Goal: Task Accomplishment & Management: Complete application form

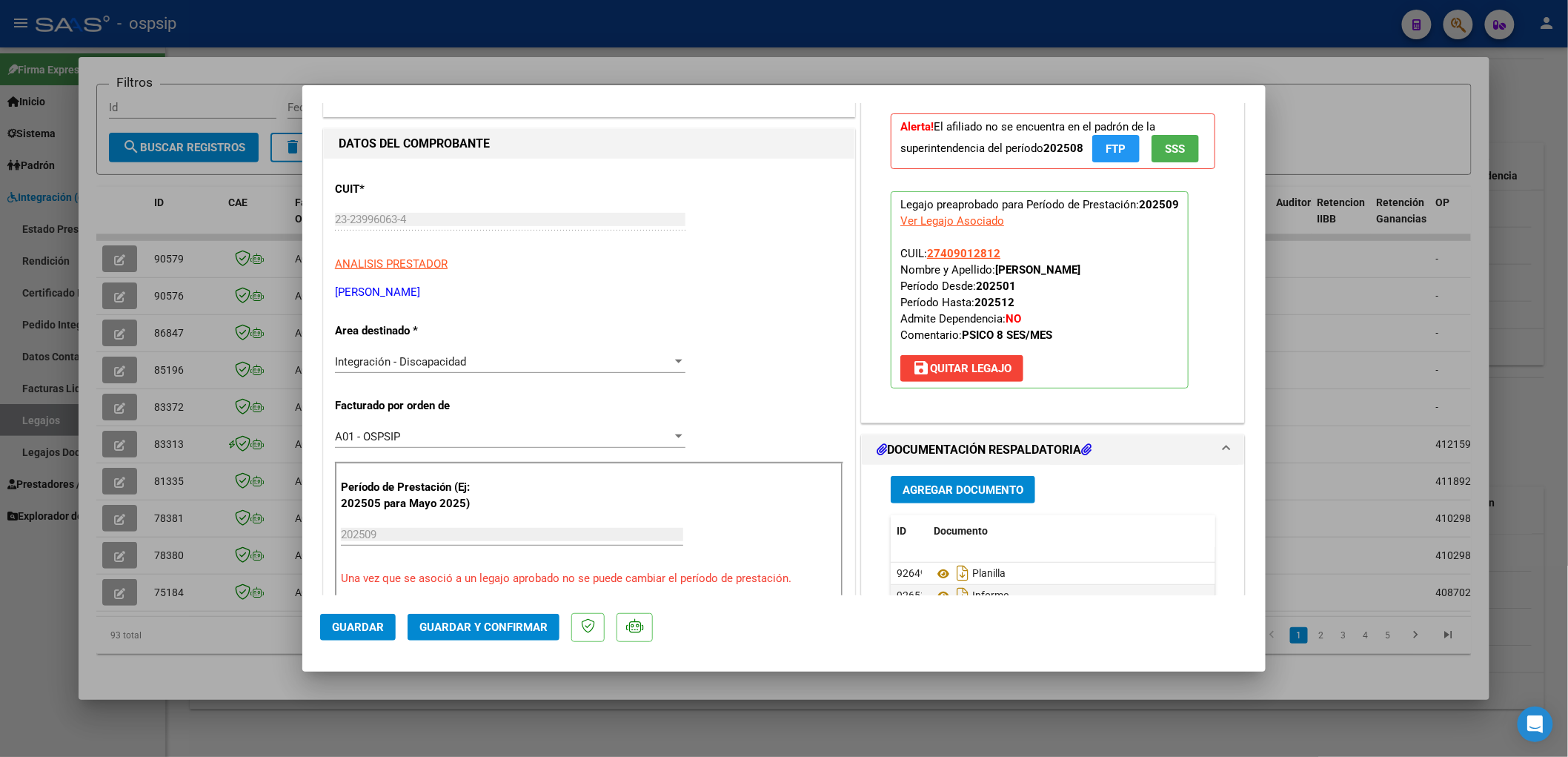
scroll to position [165, 0]
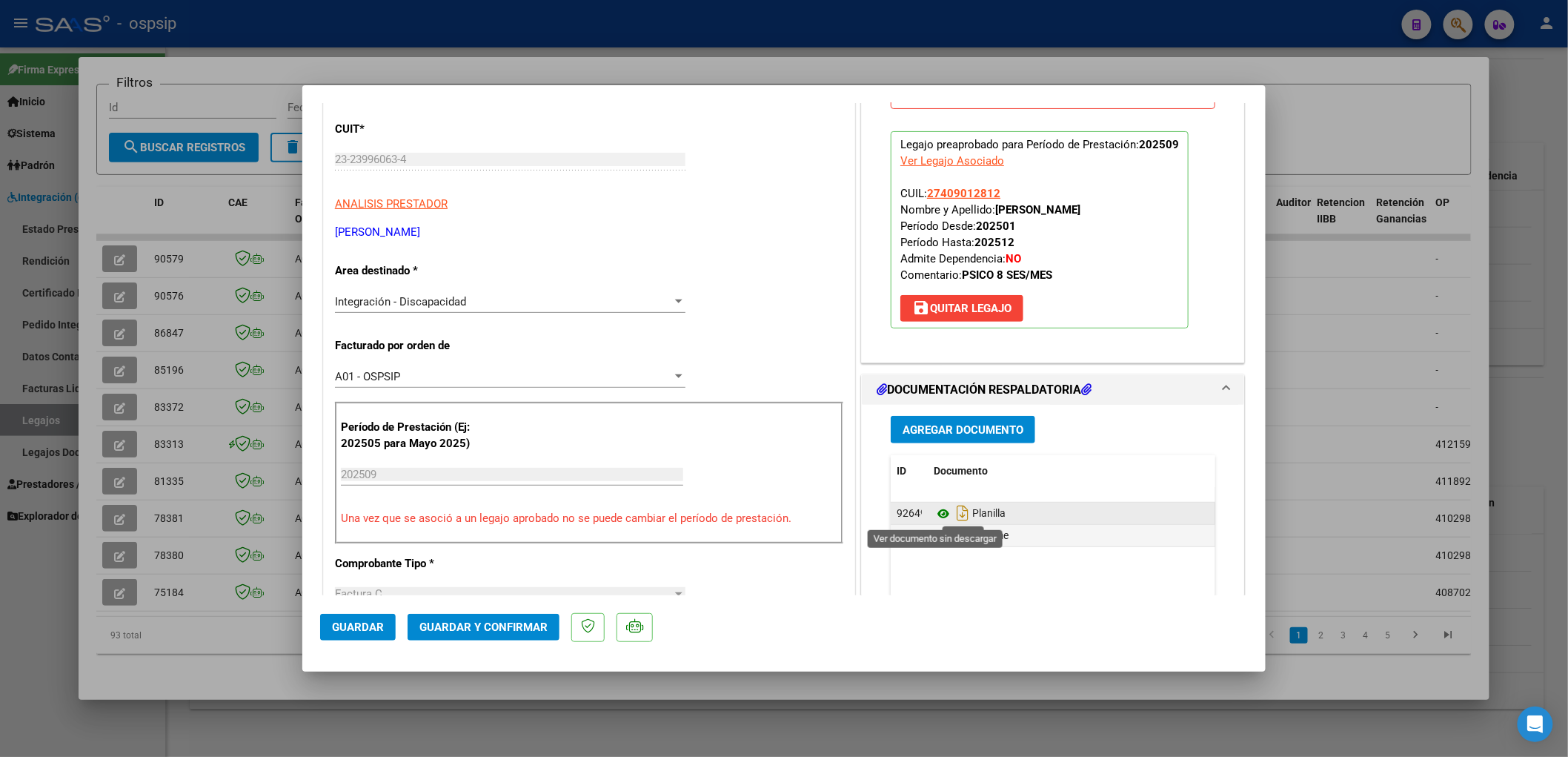
click at [937, 508] on icon at bounding box center [944, 513] width 19 height 18
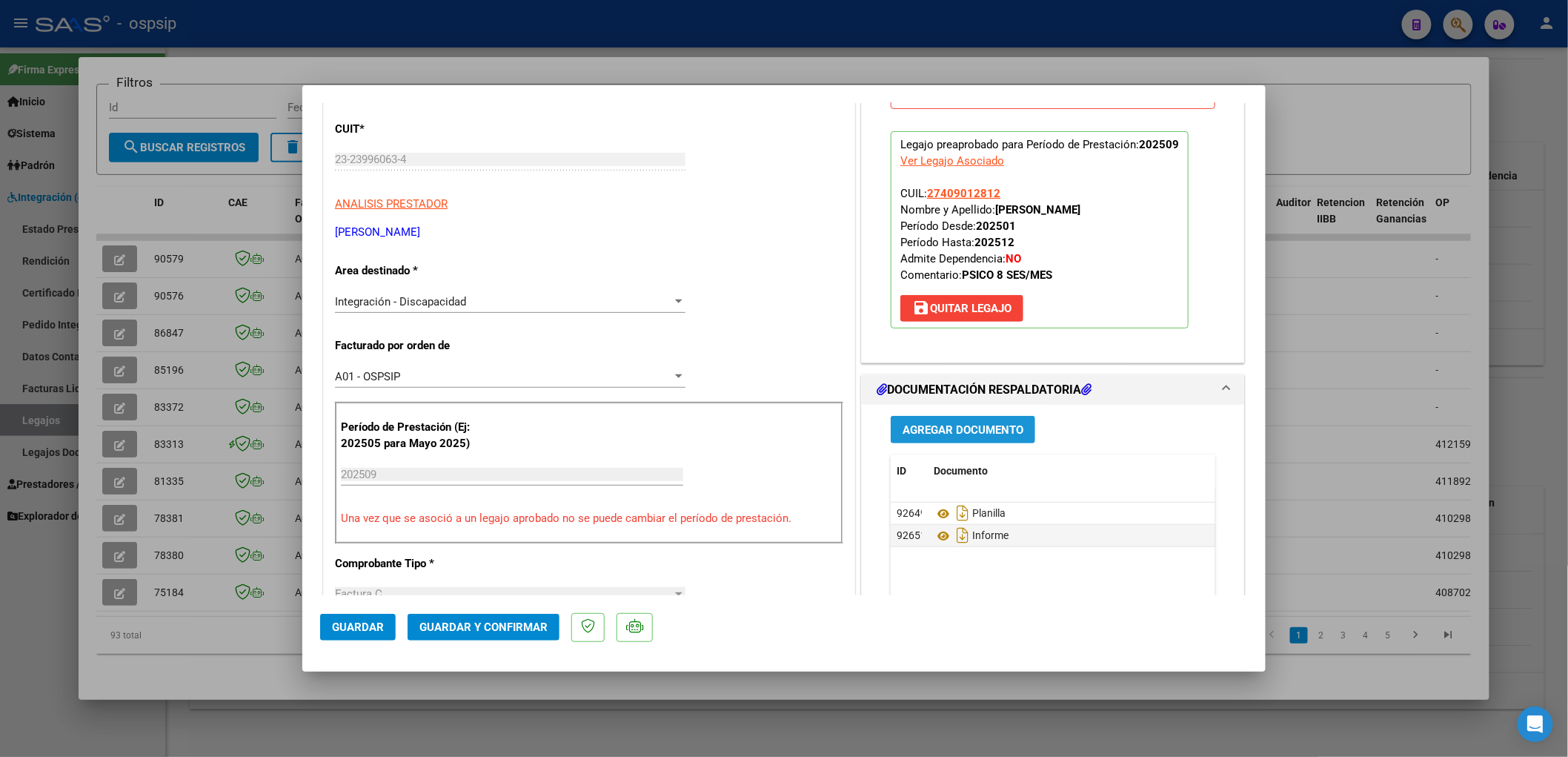
click at [944, 425] on span "Agregar Documento" at bounding box center [963, 430] width 121 height 13
click at [448, 626] on span "Guardar y Confirmar" at bounding box center [483, 627] width 129 height 13
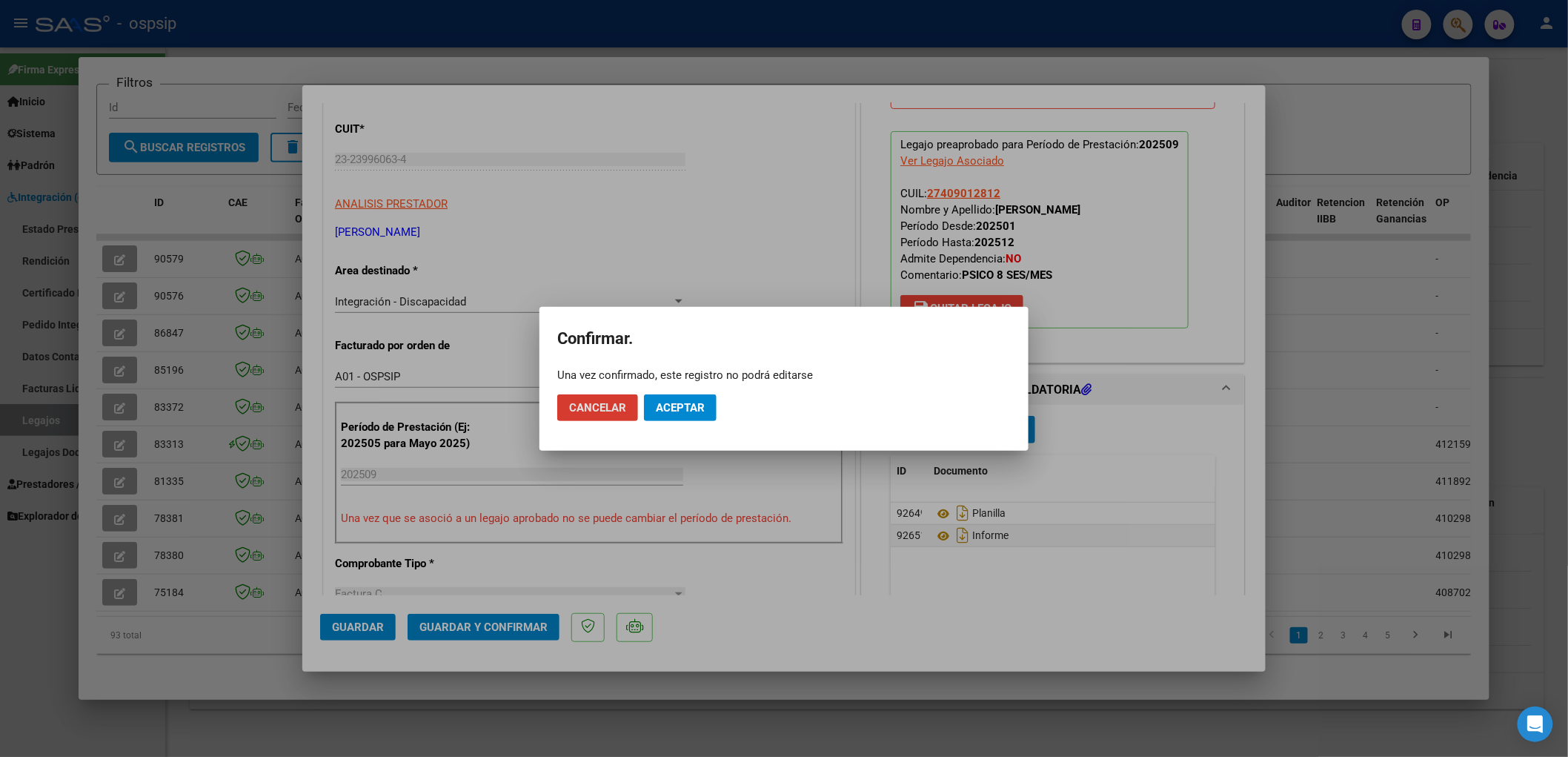
click at [662, 421] on mat-dialog-actions "Cancelar Aceptar" at bounding box center [784, 407] width 454 height 51
click at [668, 408] on span "Aceptar" at bounding box center [680, 408] width 49 height 13
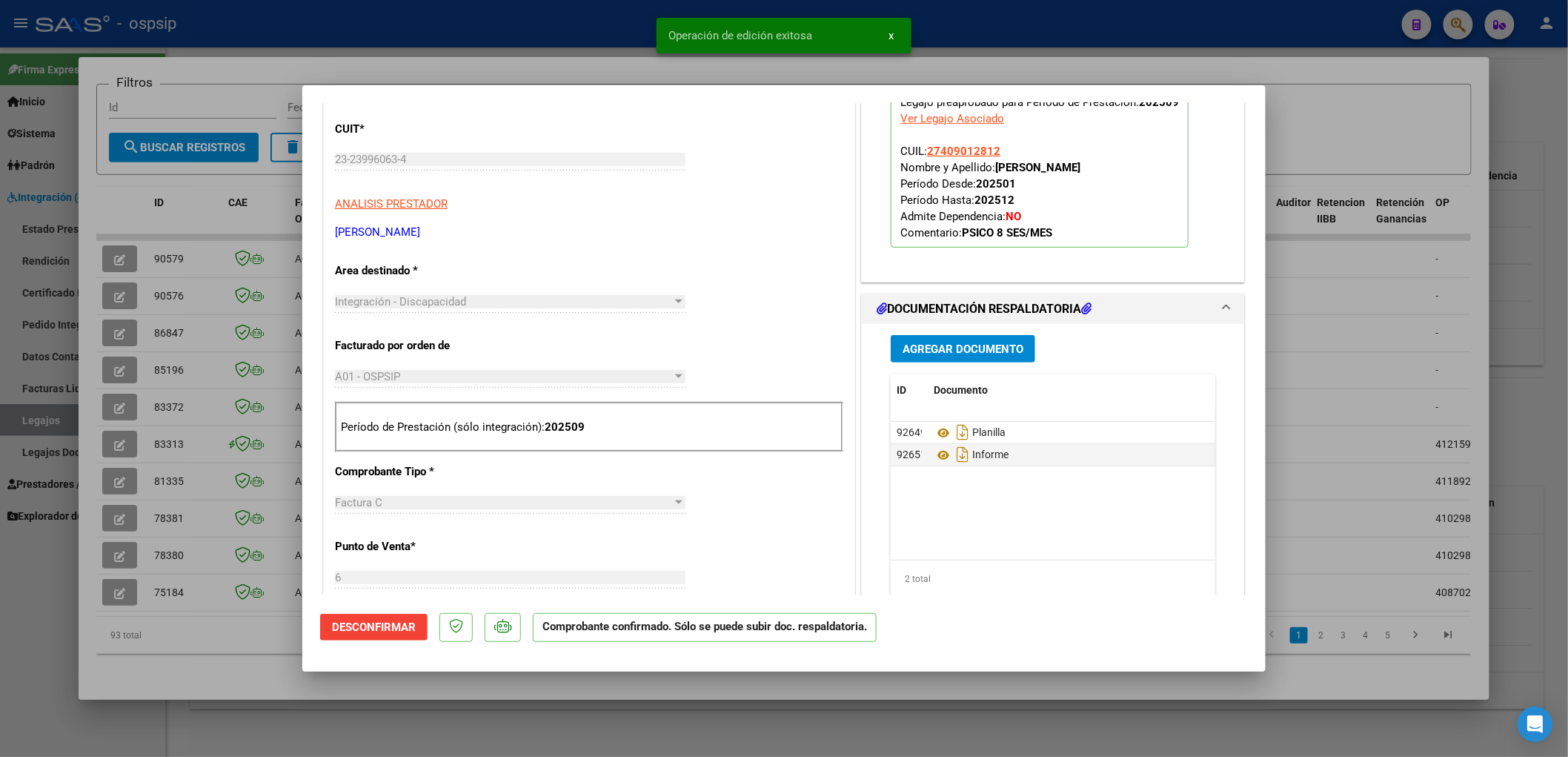
scroll to position [0, 0]
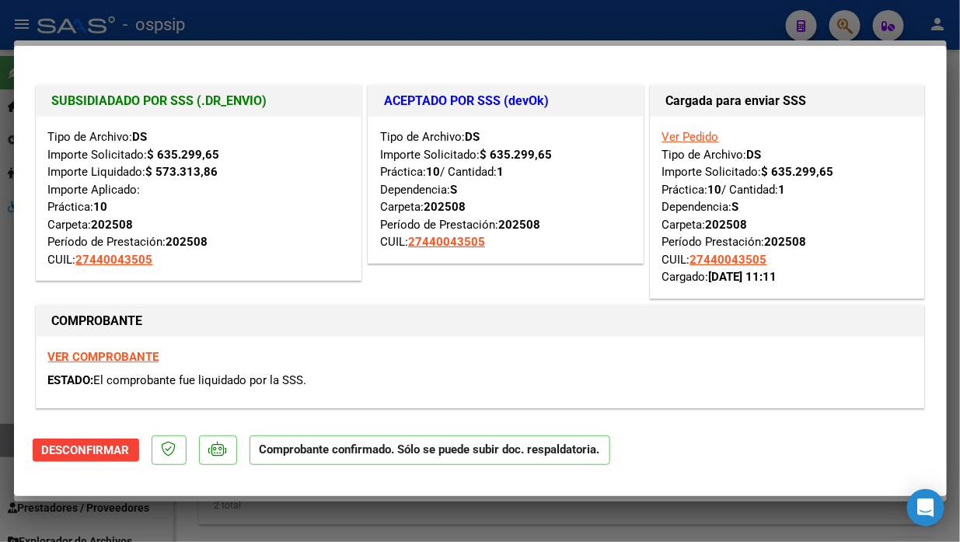
type input "$ 0,00"
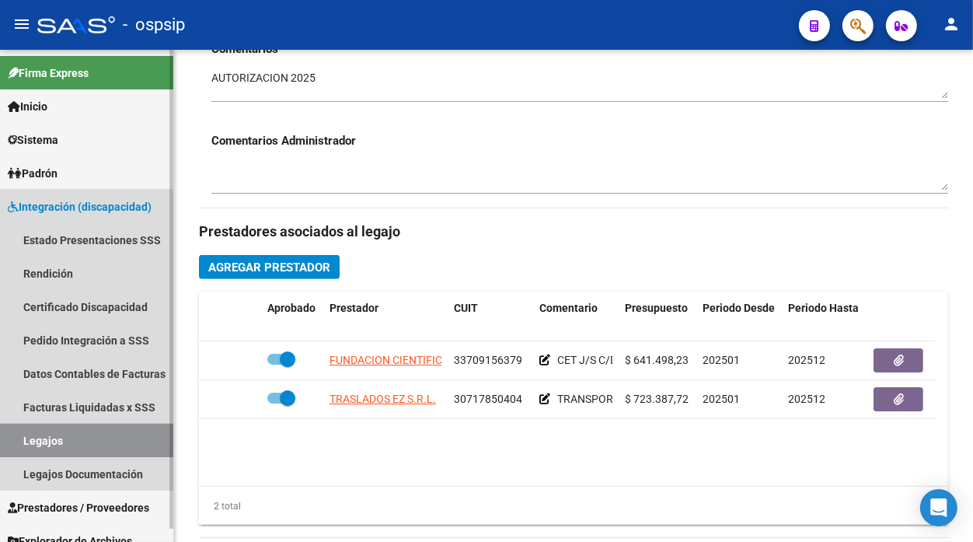
click at [23, 446] on link "Legajos" at bounding box center [86, 440] width 173 height 33
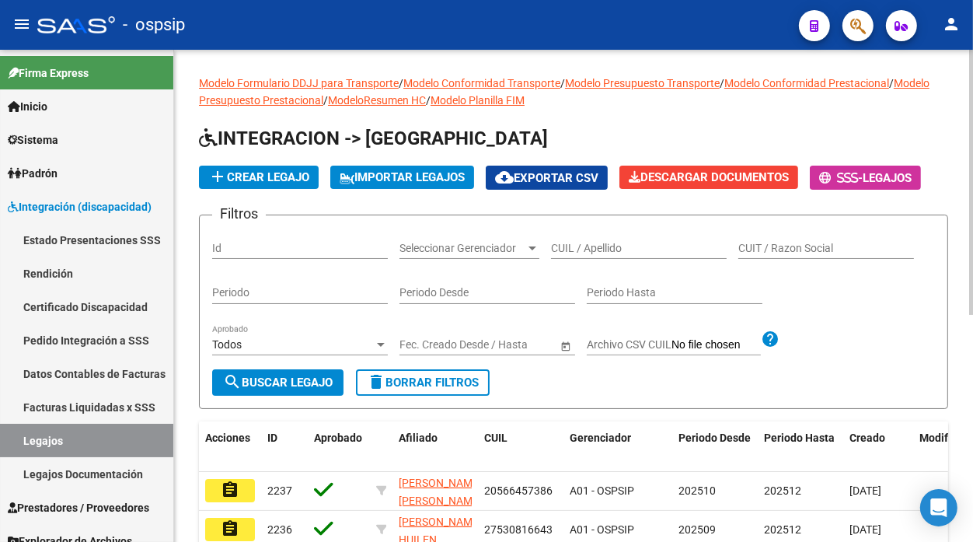
click at [568, 250] on input "CUIL / Apellido" at bounding box center [639, 248] width 176 height 13
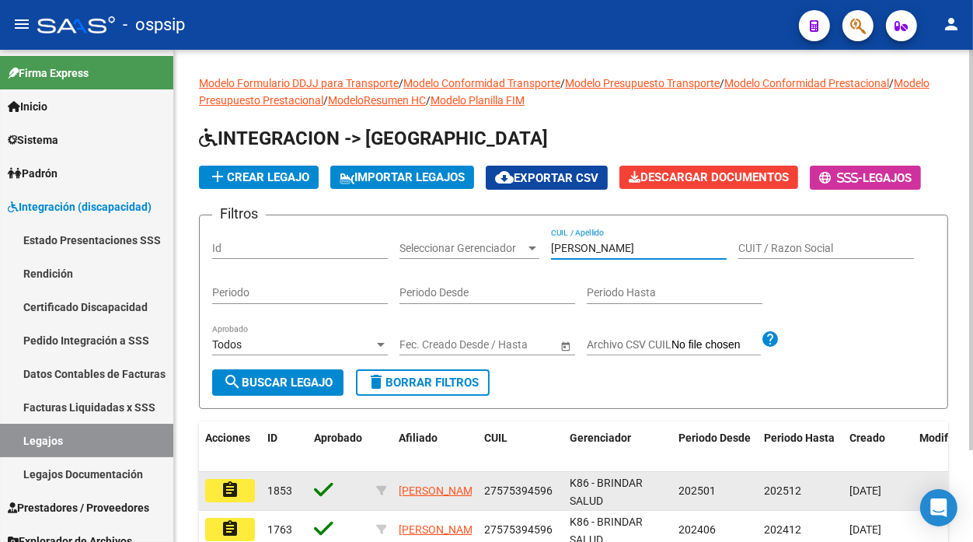
type input "PEREZ RIEP"
click at [215, 487] on button "assignment" at bounding box center [230, 490] width 50 height 23
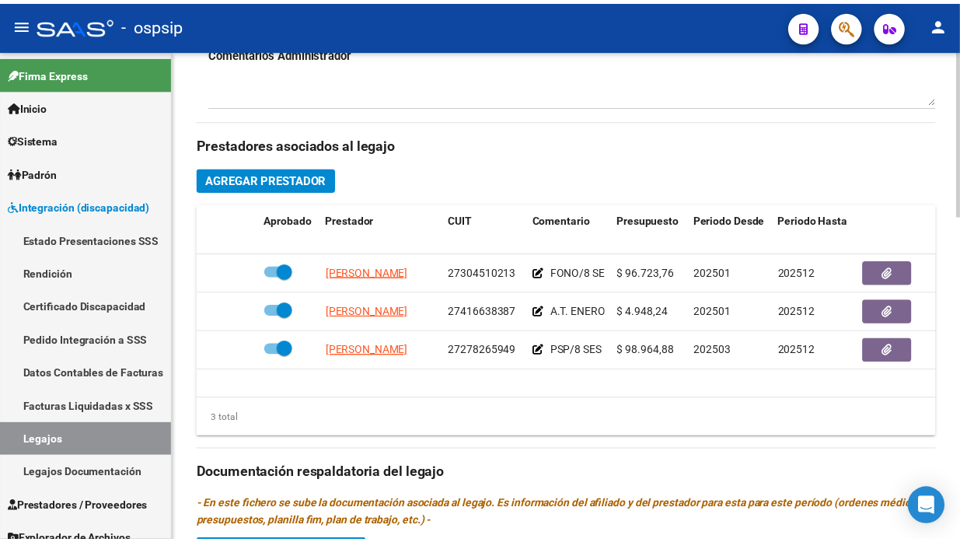
scroll to position [864, 0]
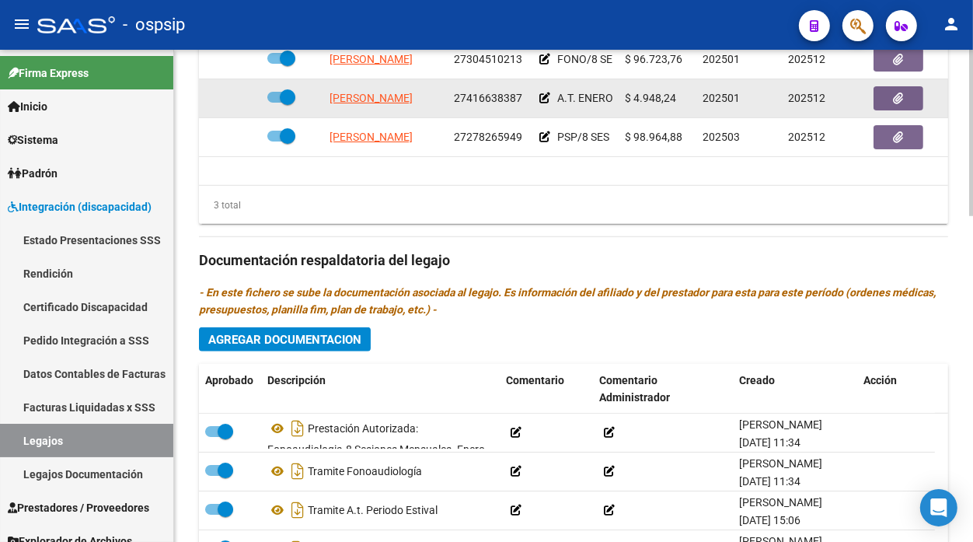
click at [364, 96] on span "MARIANI FIAMA" at bounding box center [371, 98] width 83 height 12
type textarea "27416638387"
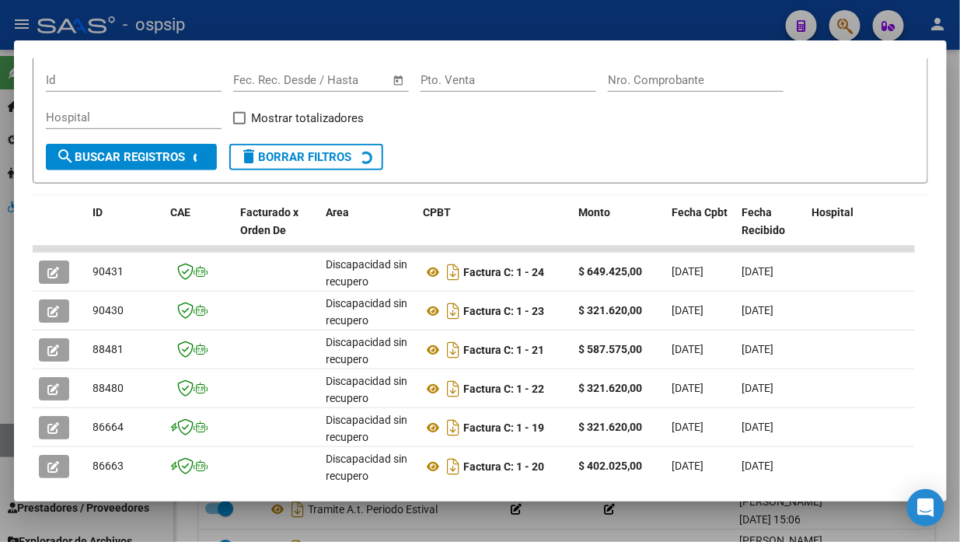
scroll to position [238, 0]
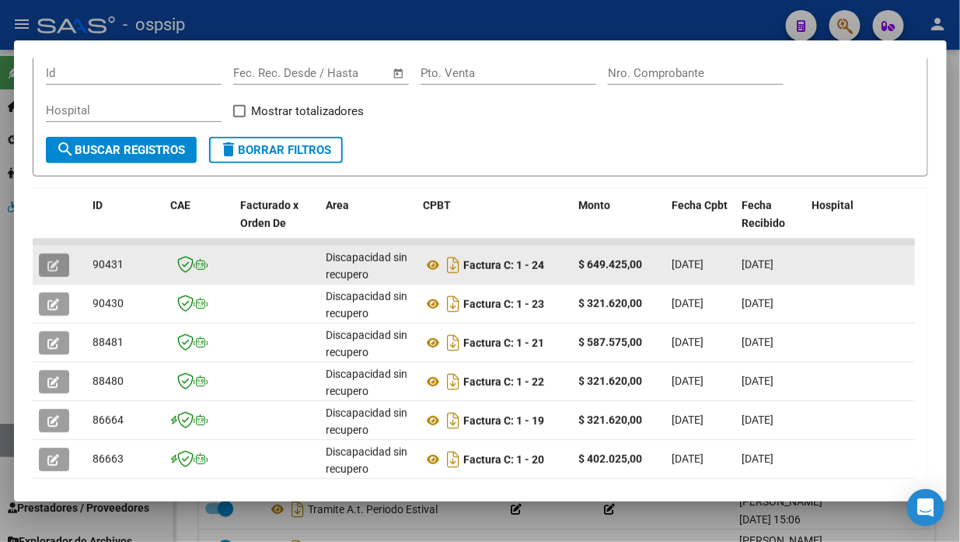
click at [62, 266] on button "button" at bounding box center [54, 264] width 30 height 23
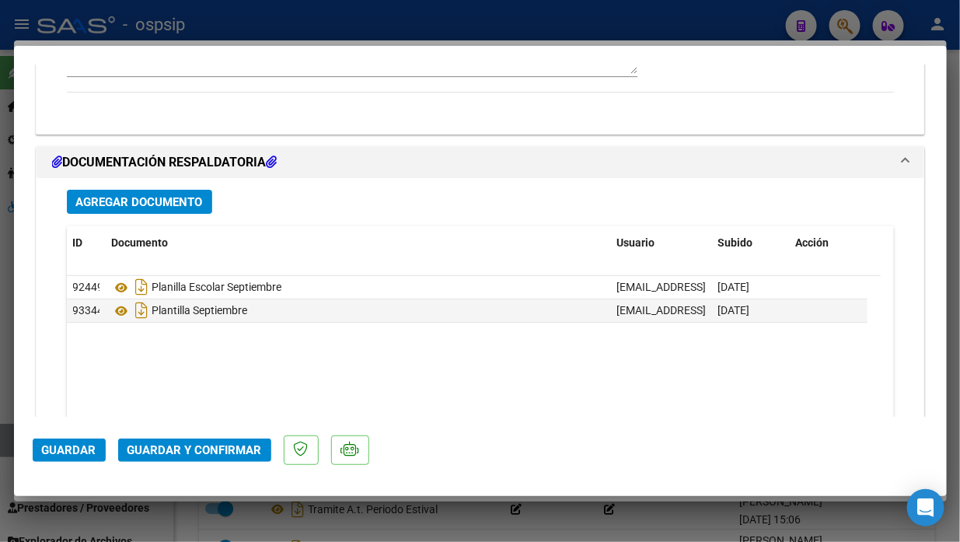
scroll to position [1673, 0]
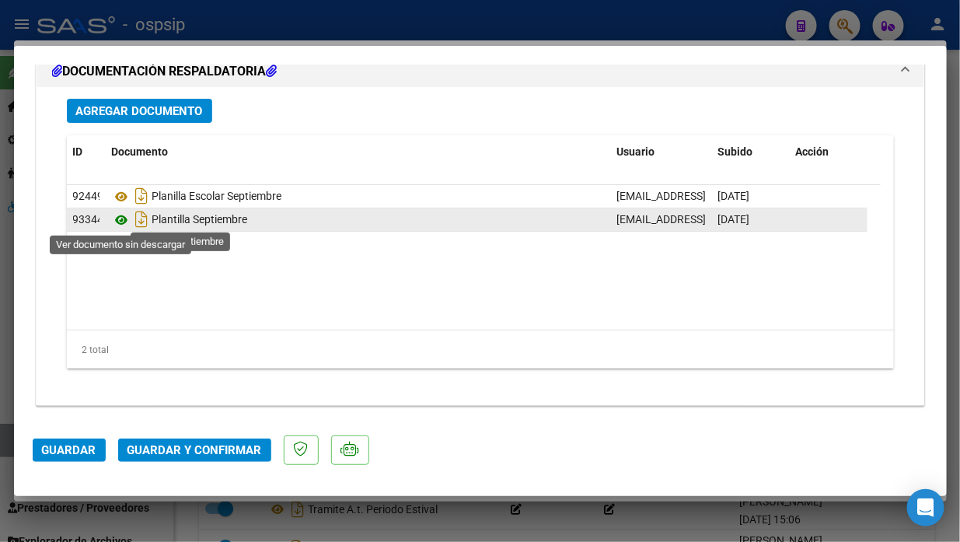
click at [121, 218] on icon at bounding box center [122, 220] width 20 height 19
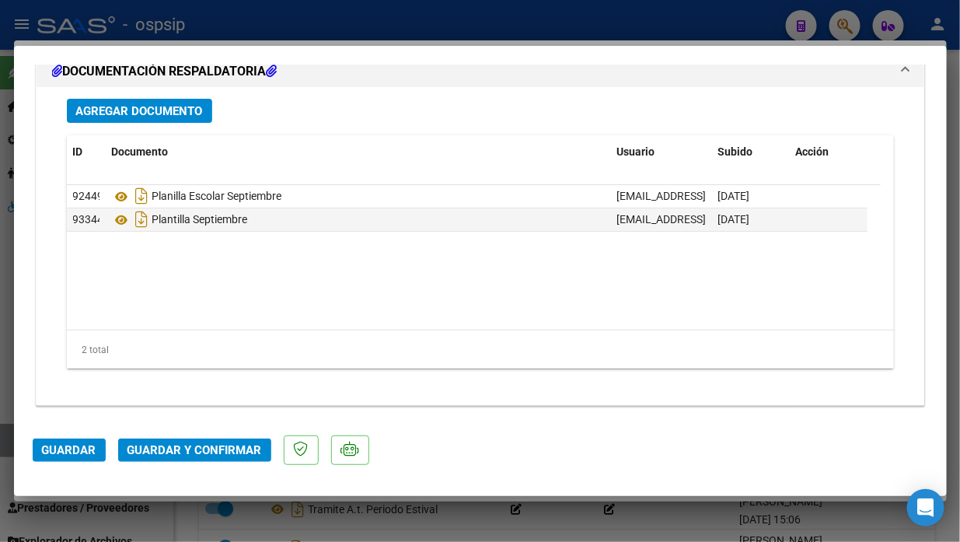
type input "$ 0,00"
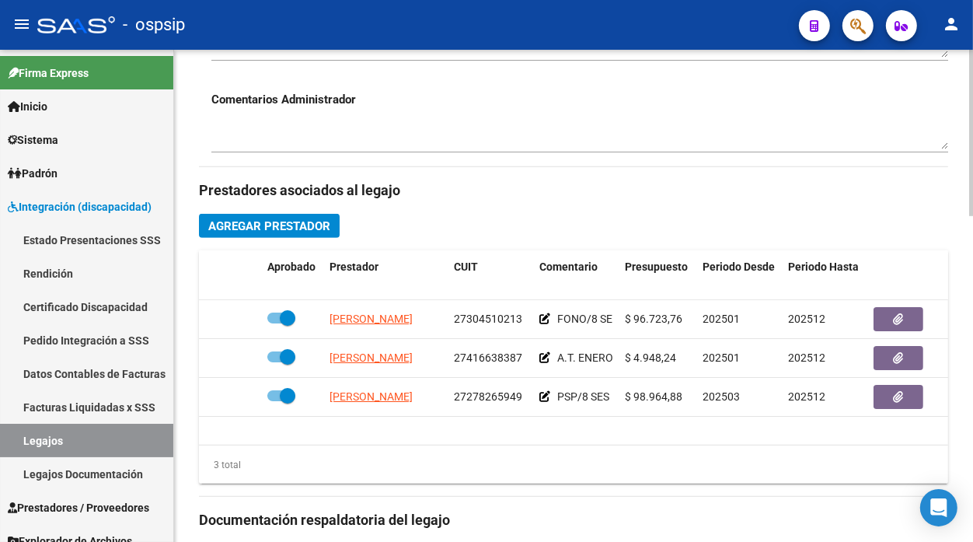
scroll to position [345, 0]
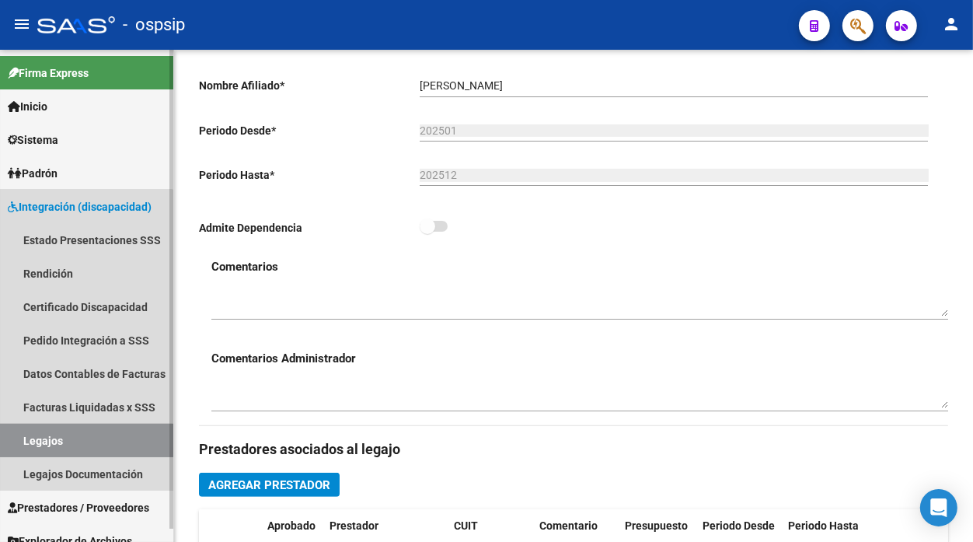
click at [64, 447] on link "Legajos" at bounding box center [86, 440] width 173 height 33
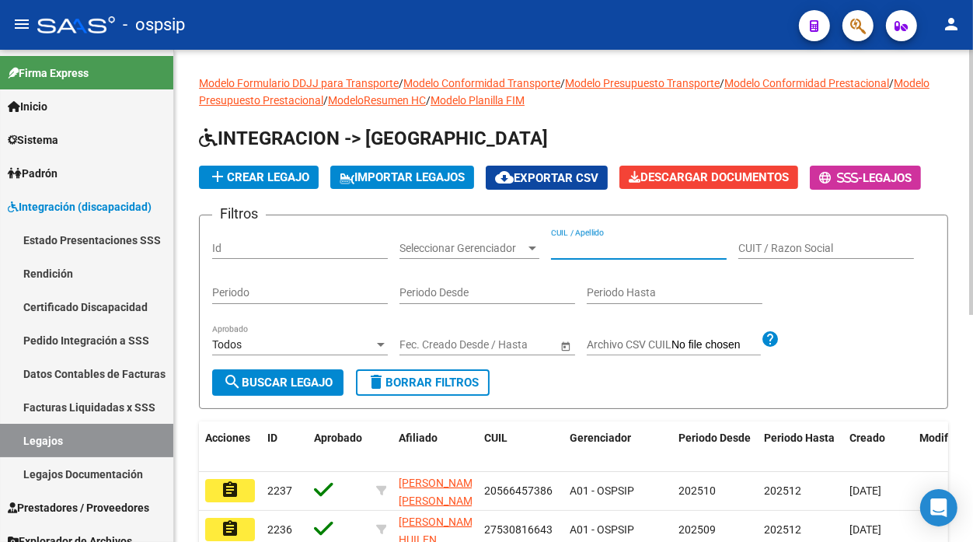
click at [561, 249] on input "CUIL / Apellido" at bounding box center [639, 248] width 176 height 13
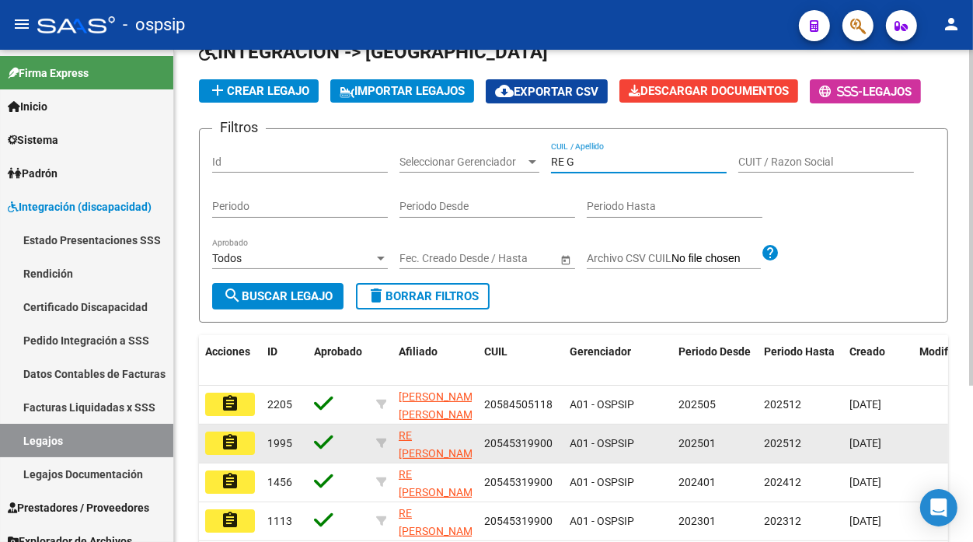
type input "RE G"
click at [228, 455] on datatable-body-cell "assignment" at bounding box center [230, 444] width 62 height 38
click at [228, 439] on mat-icon "assignment" at bounding box center [230, 442] width 19 height 19
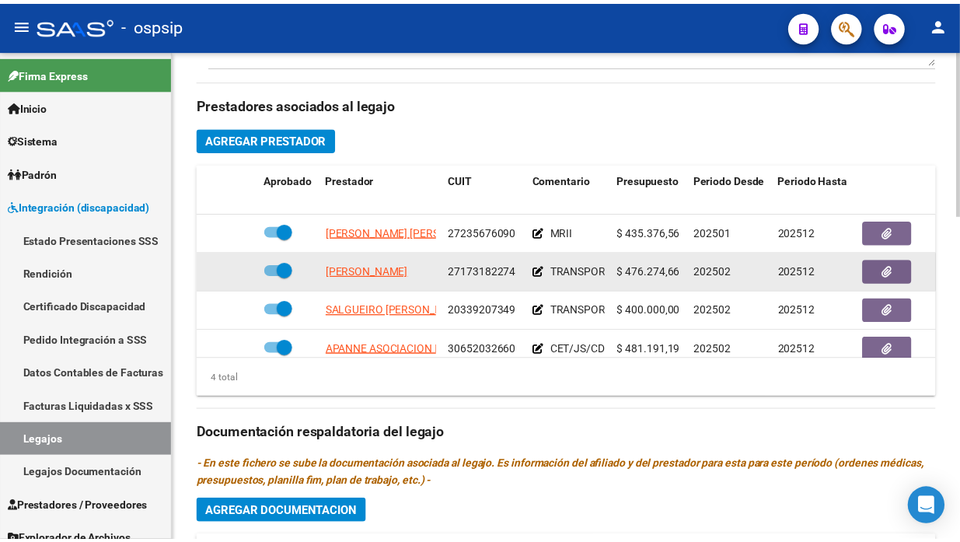
scroll to position [29, 0]
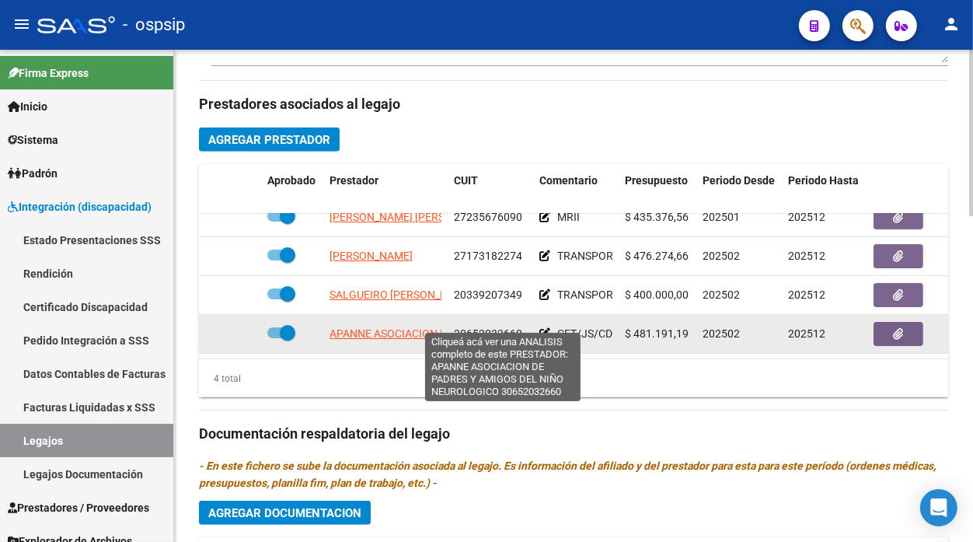
click at [386, 327] on span "APANNE ASOCIACION DE PADRES Y AMIGOS DEL NIÑO NEUROLOGICO" at bounding box center [503, 333] width 346 height 12
type textarea "30652032660"
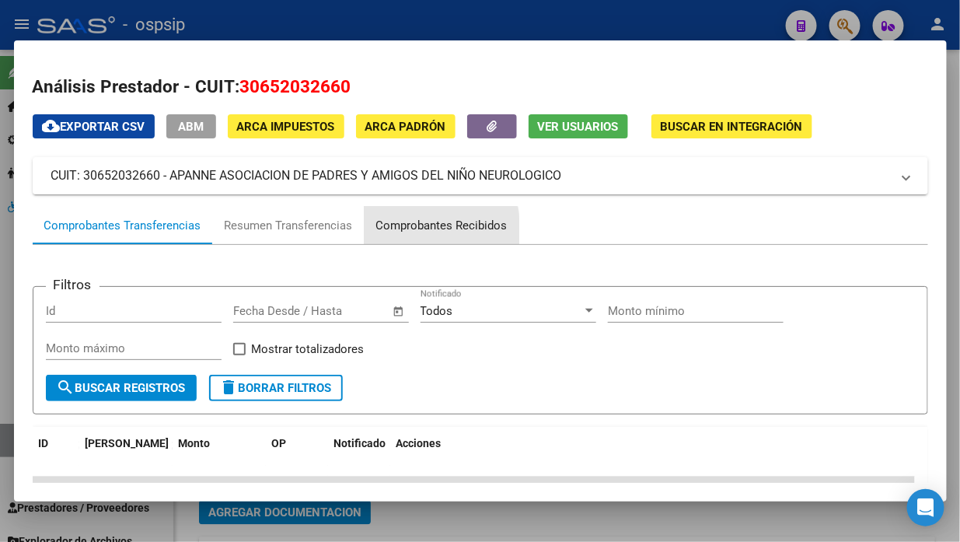
click at [399, 232] on div "Comprobantes Recibidos" at bounding box center [441, 226] width 131 height 18
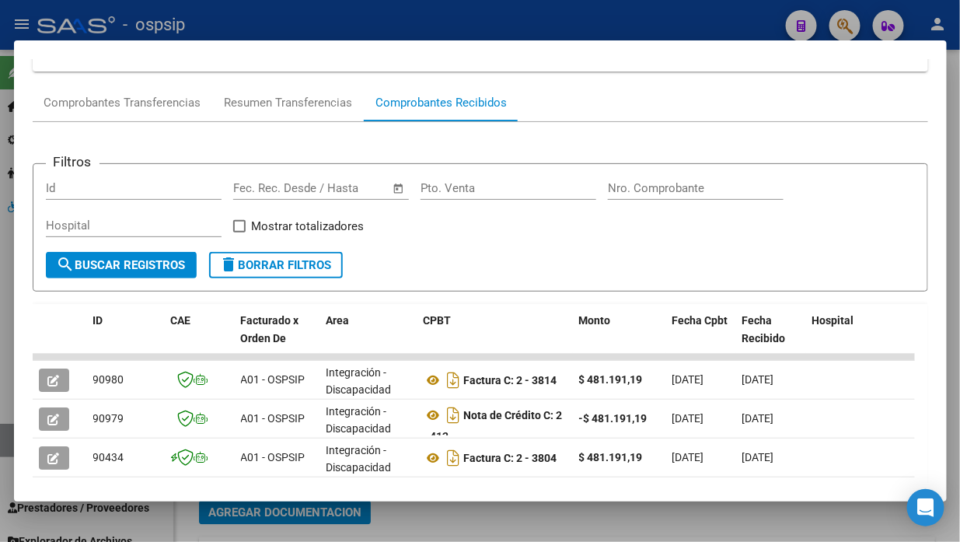
scroll to position [238, 0]
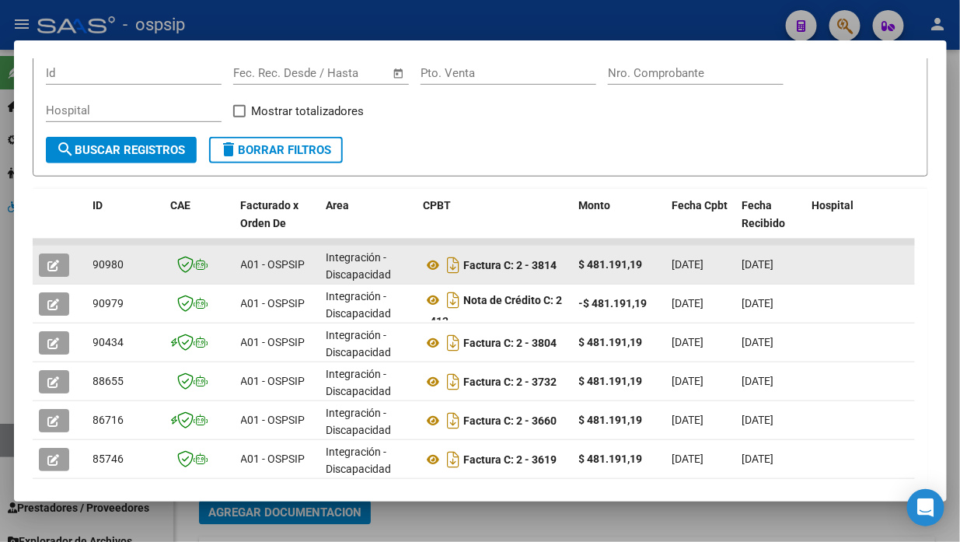
click at [58, 261] on icon "button" at bounding box center [54, 266] width 12 height 12
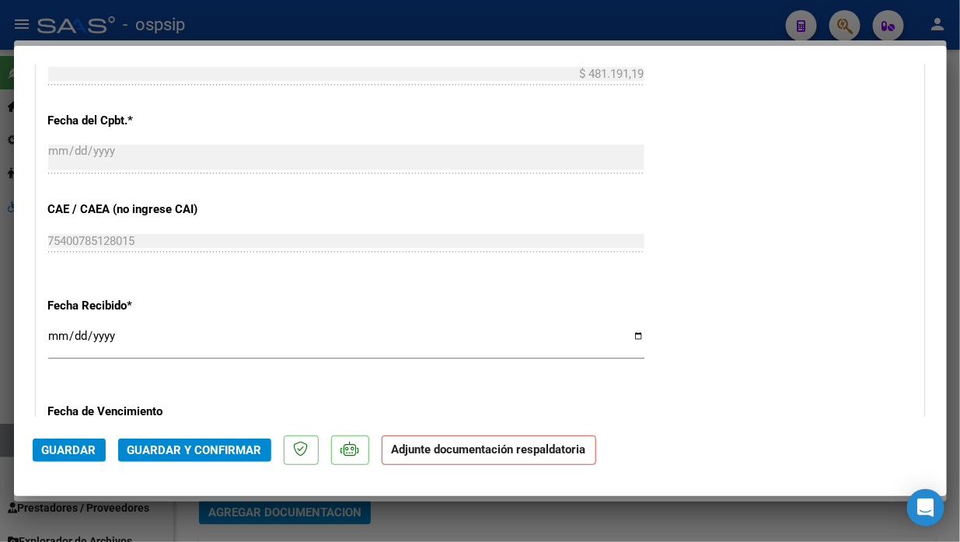
scroll to position [716, 0]
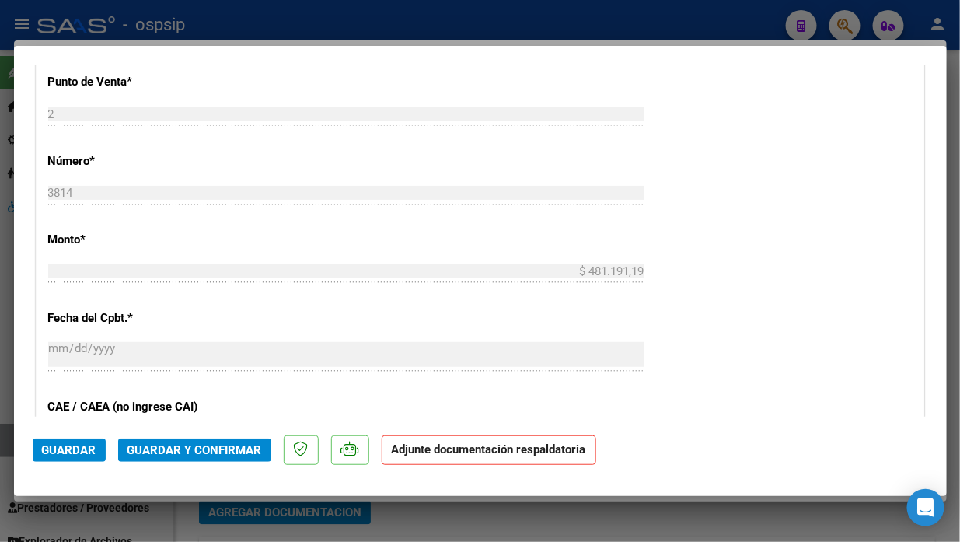
type input "$ 0,00"
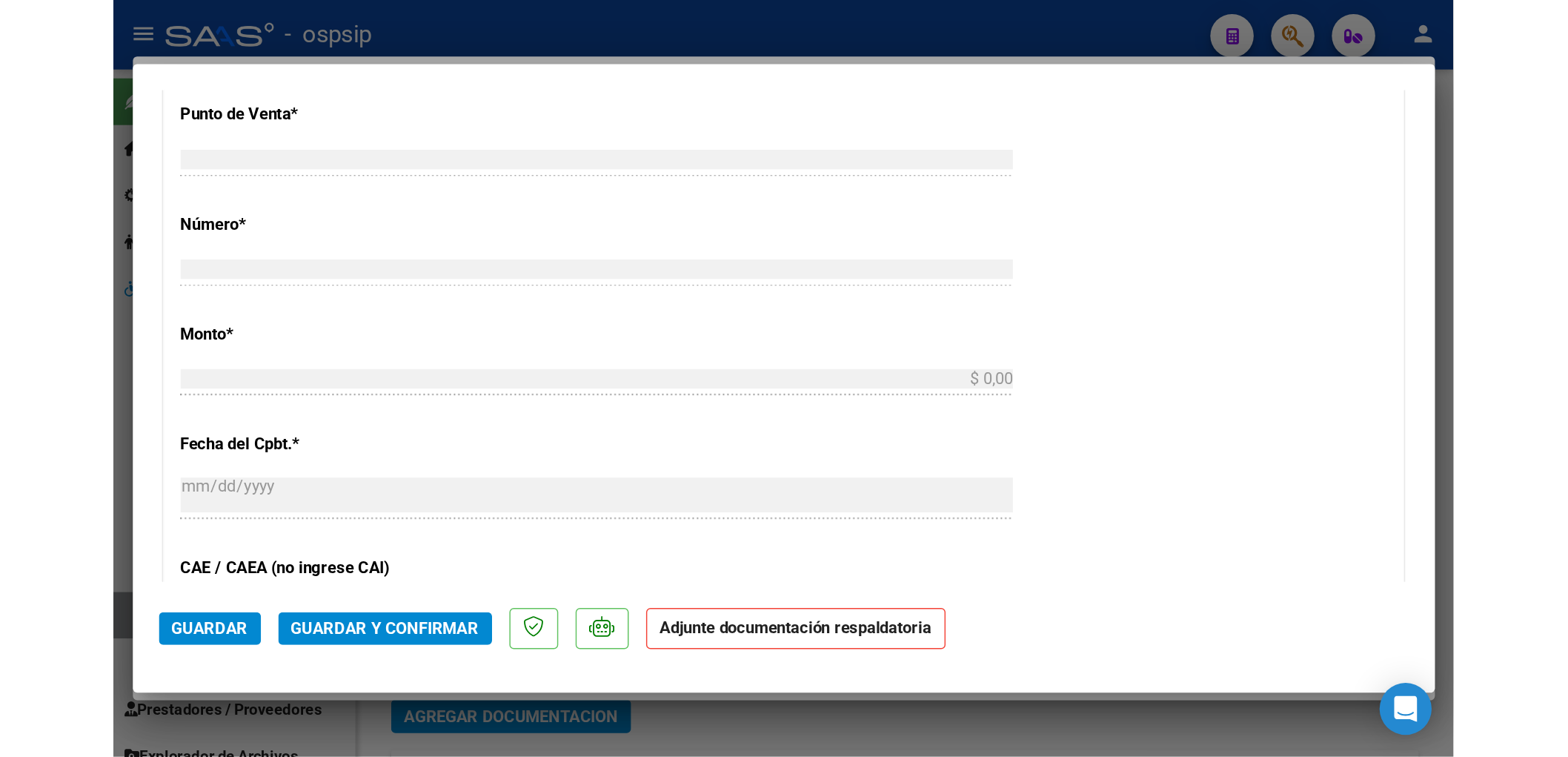
scroll to position [0, 0]
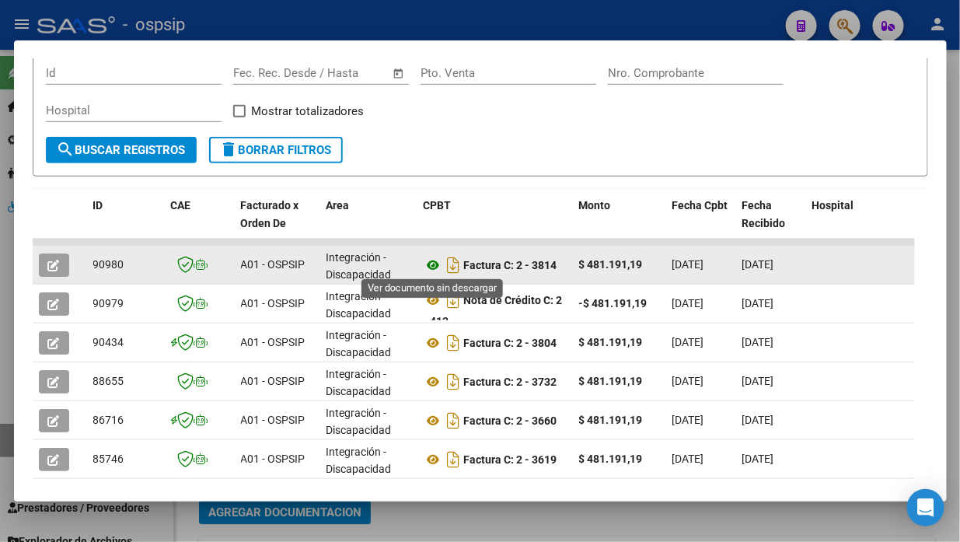
click at [439, 265] on icon at bounding box center [434, 265] width 20 height 19
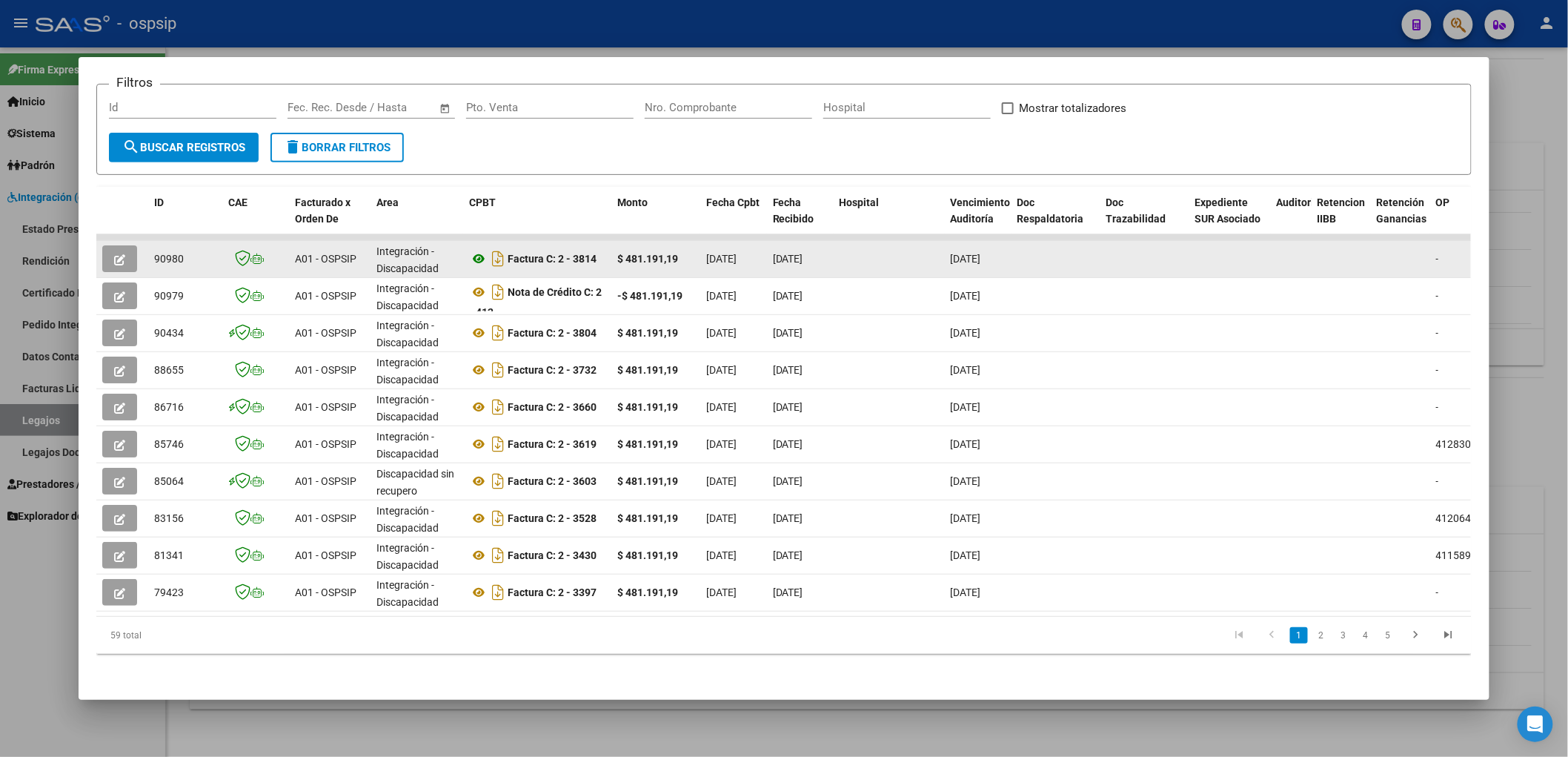
scroll to position [521, 0]
